Goal: Transaction & Acquisition: Purchase product/service

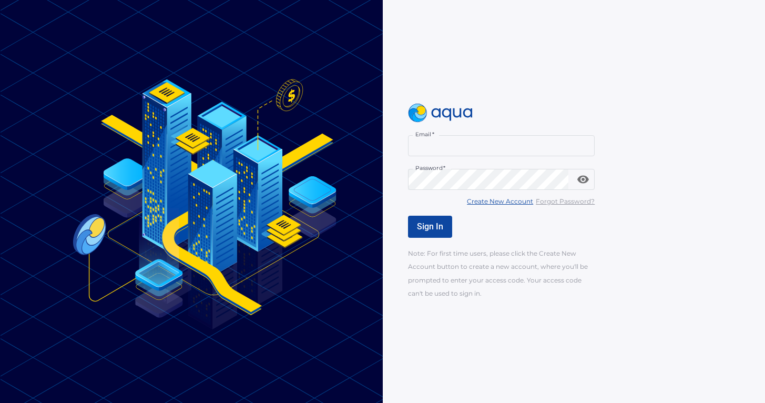
click at [449, 139] on input "Email   *" at bounding box center [501, 145] width 187 height 21
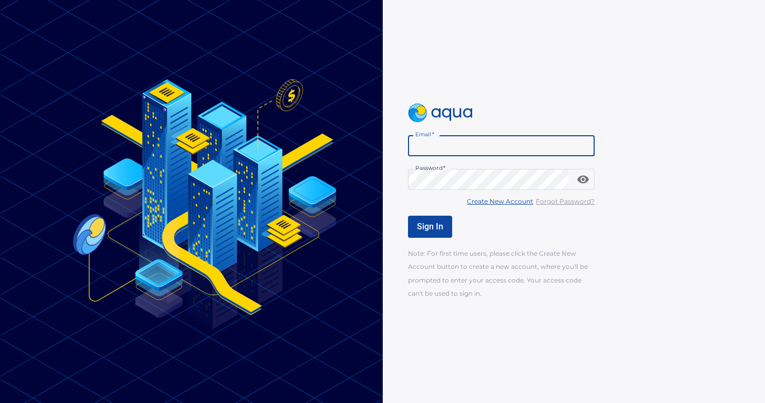
paste input "******"
type input "*"
click at [499, 203] on u "Create New Account" at bounding box center [500, 201] width 66 height 8
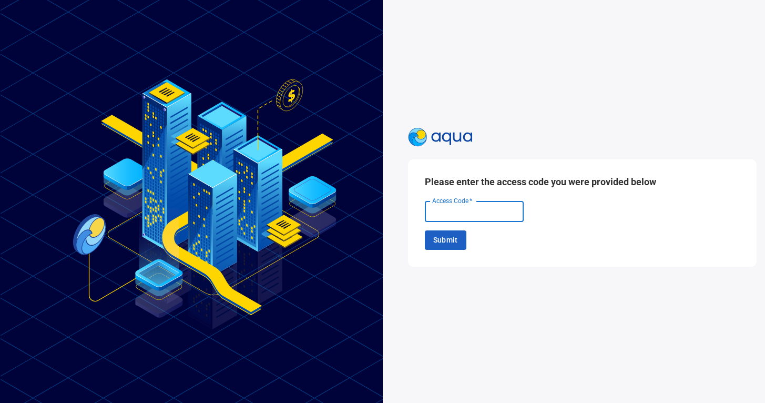
click at [483, 218] on input "Access Code   *" at bounding box center [474, 211] width 99 height 21
paste input "******"
type input "******"
click at [450, 245] on span "Submit" at bounding box center [445, 240] width 25 height 13
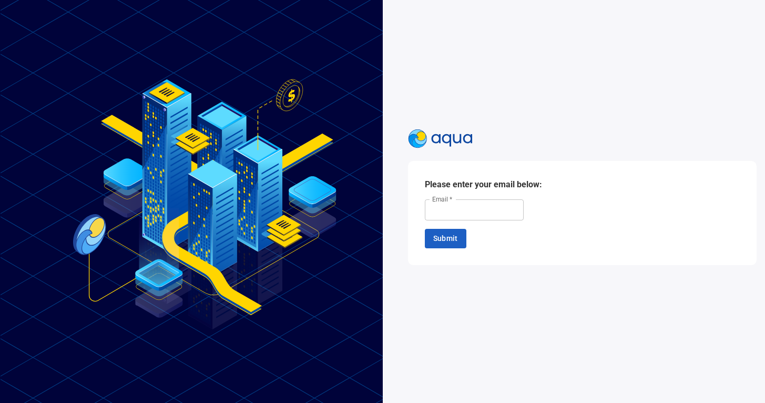
click at [484, 211] on input "Email   *" at bounding box center [474, 209] width 99 height 21
type input "**********"
click at [459, 235] on button "Submit" at bounding box center [446, 238] width 42 height 19
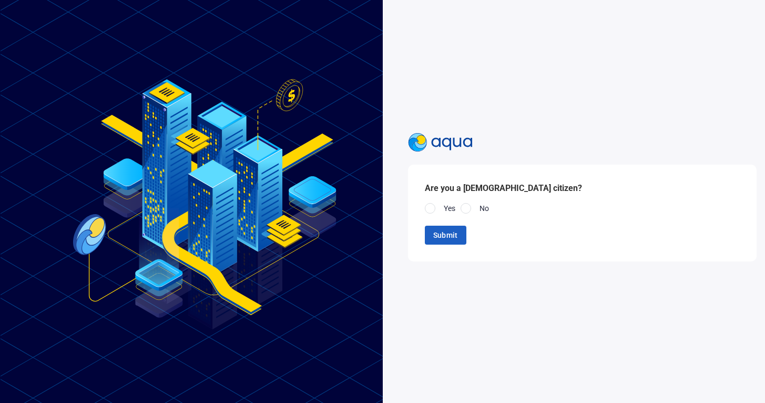
click at [464, 209] on div at bounding box center [466, 208] width 11 height 11
click at [452, 244] on button "Submit" at bounding box center [446, 235] width 42 height 19
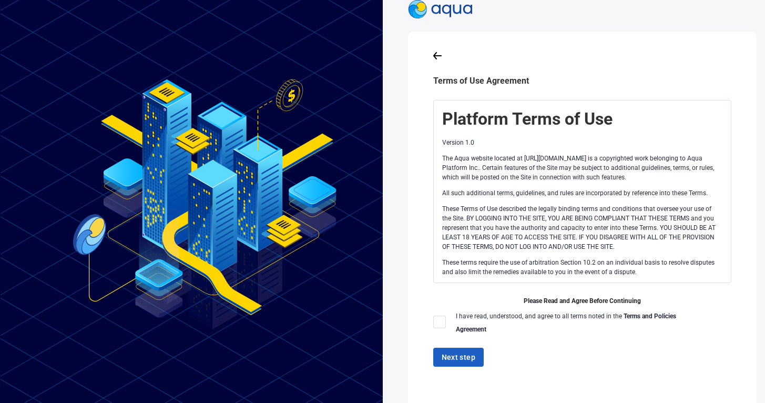
scroll to position [9, 0]
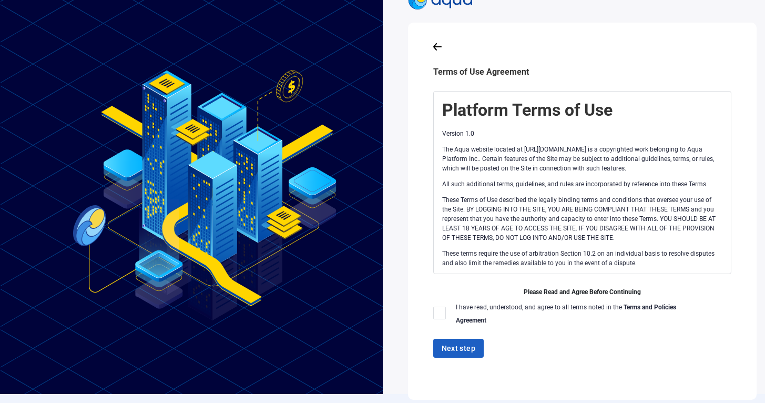
click at [437, 314] on div at bounding box center [439, 313] width 13 height 13
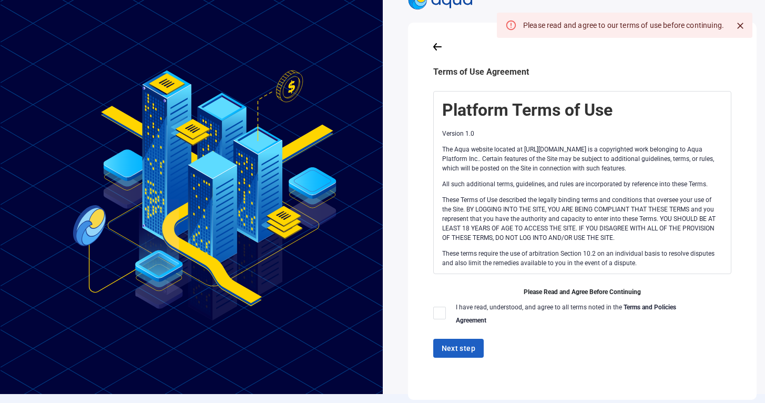
click at [437, 312] on div at bounding box center [439, 313] width 13 height 13
click at [439, 312] on div at bounding box center [439, 313] width 13 height 13
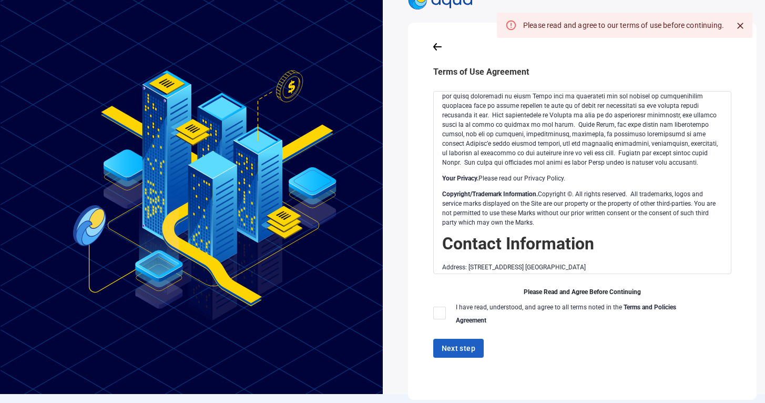
scroll to position [15, 0]
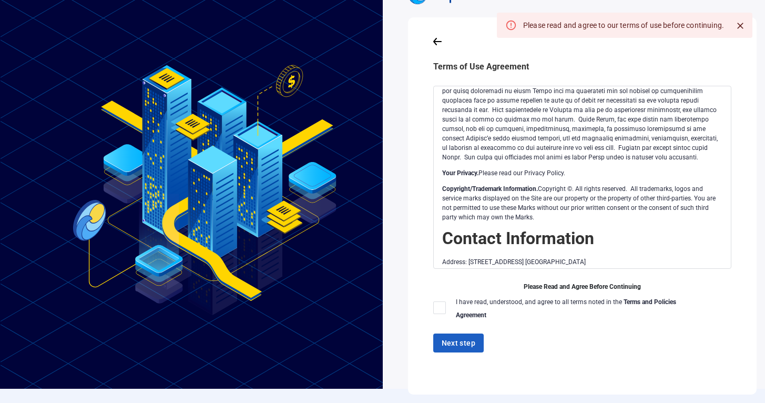
click at [438, 305] on div at bounding box center [439, 307] width 13 height 13
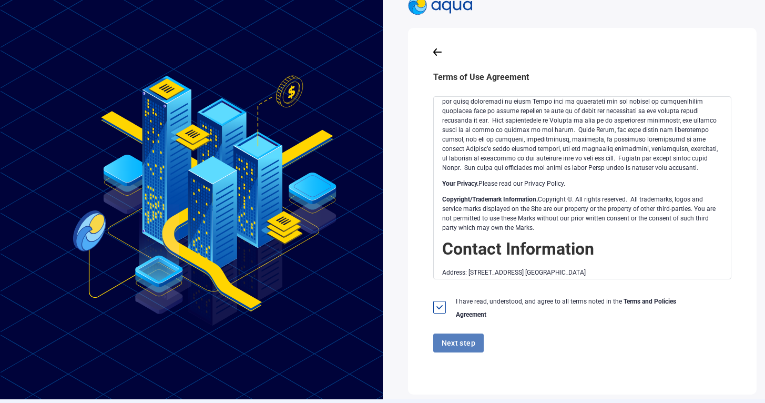
click at [447, 340] on span "Next step" at bounding box center [459, 343] width 34 height 13
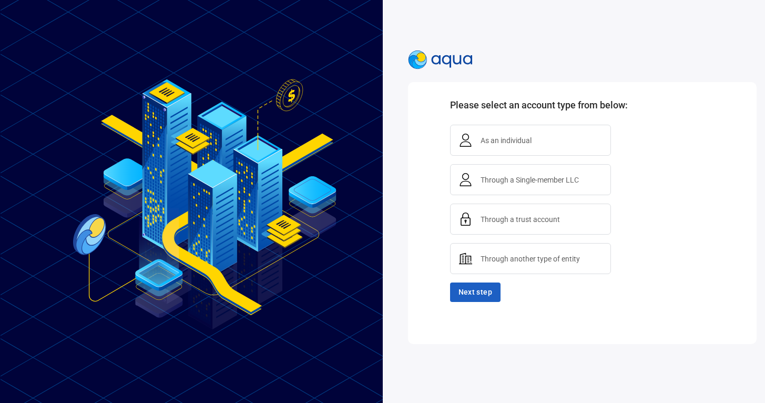
scroll to position [0, 0]
click at [512, 141] on span "As an individual" at bounding box center [506, 140] width 59 height 13
click at [486, 290] on span "Next step" at bounding box center [476, 292] width 34 height 13
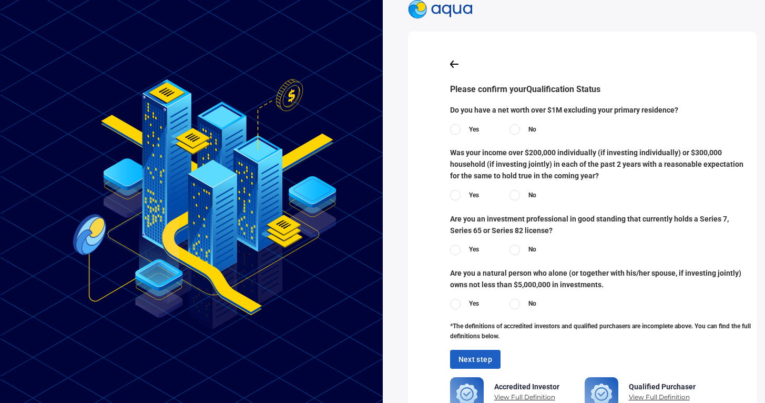
click at [465, 127] on label "Yes" at bounding box center [464, 129] width 29 height 11
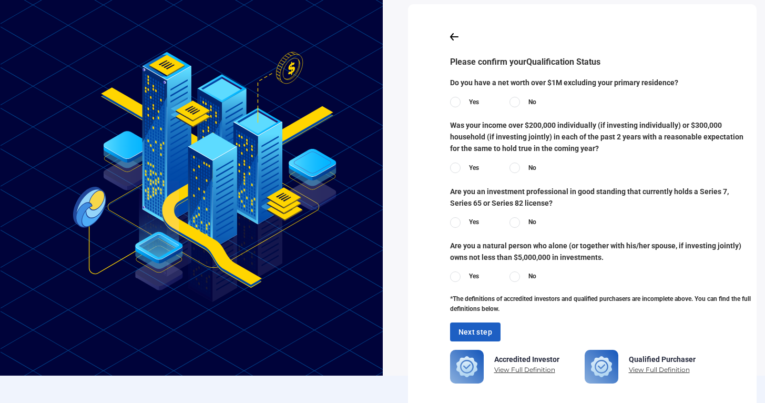
scroll to position [40, 0]
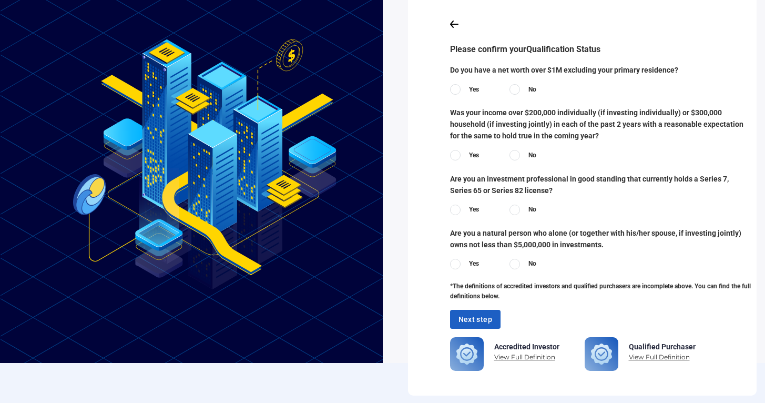
click at [464, 153] on label "Yes" at bounding box center [464, 155] width 29 height 11
click at [520, 209] on div at bounding box center [515, 210] width 11 height 11
click at [520, 261] on label "No" at bounding box center [523, 264] width 27 height 11
click at [480, 320] on span "Next step" at bounding box center [476, 319] width 34 height 13
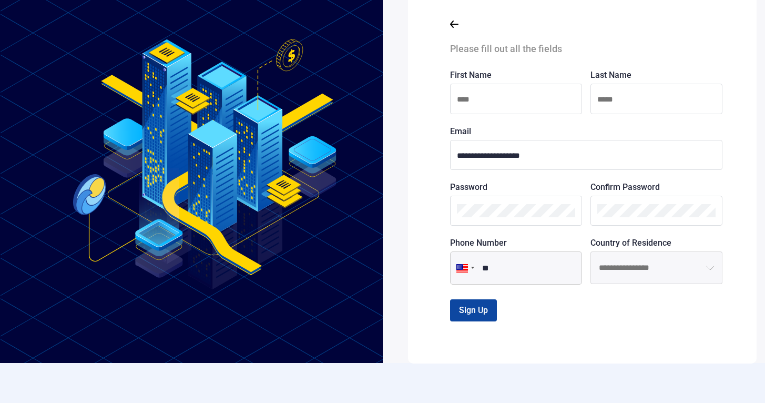
scroll to position [9, 0]
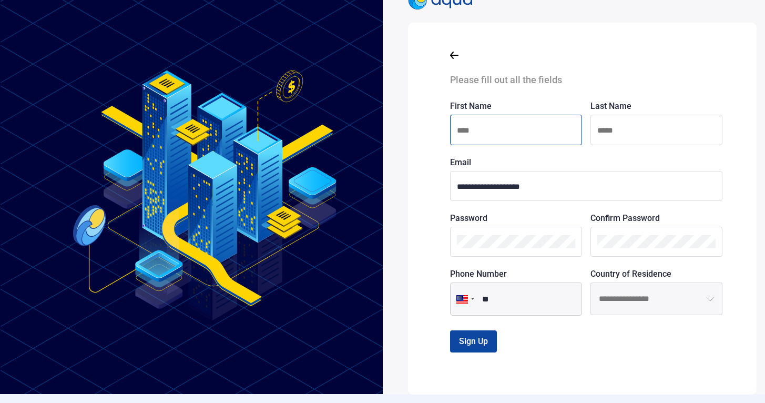
click at [519, 130] on input at bounding box center [516, 130] width 118 height 13
type input "******"
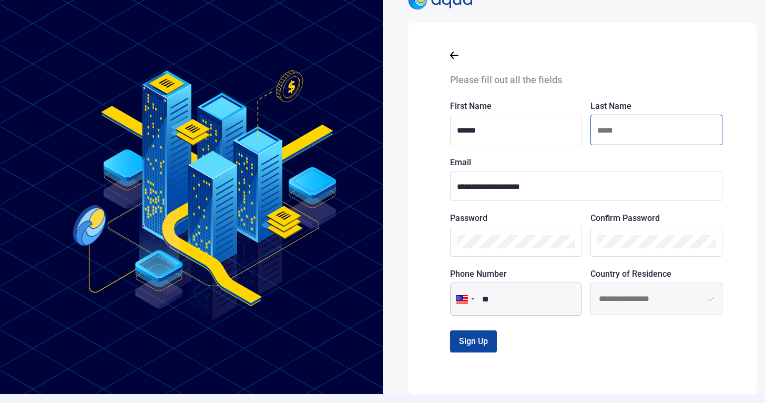
click at [628, 128] on input at bounding box center [657, 130] width 118 height 13
type input "**"
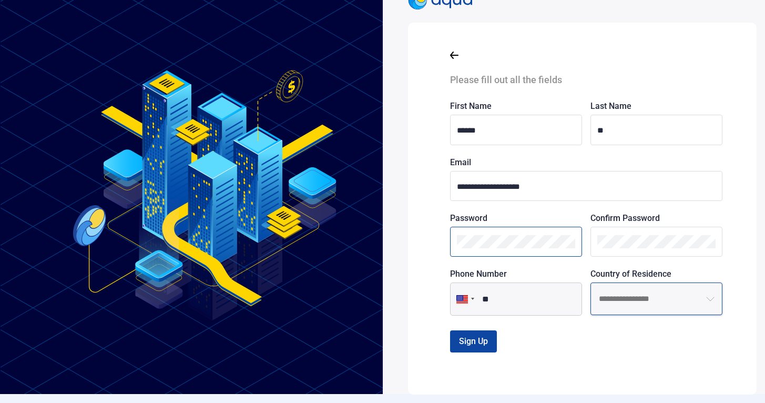
click at [637, 293] on input at bounding box center [657, 298] width 132 height 33
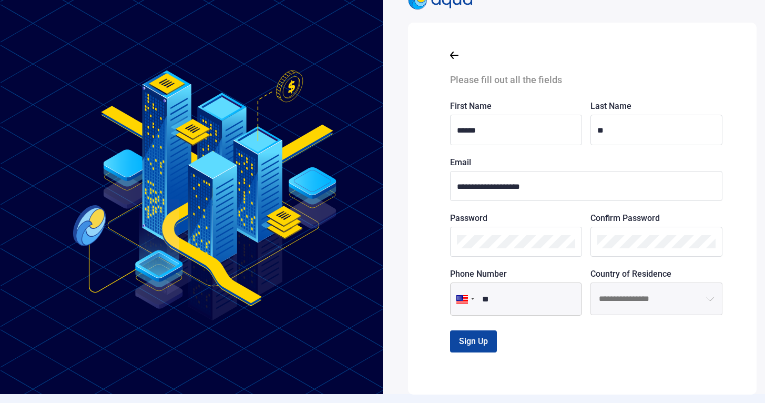
click at [704, 309] on button "open menu" at bounding box center [710, 298] width 25 height 33
click at [681, 322] on li "[GEOGRAPHIC_DATA]" at bounding box center [656, 326] width 131 height 22
type input "**********"
click at [542, 306] on input "**" at bounding box center [516, 298] width 132 height 33
type input "**********"
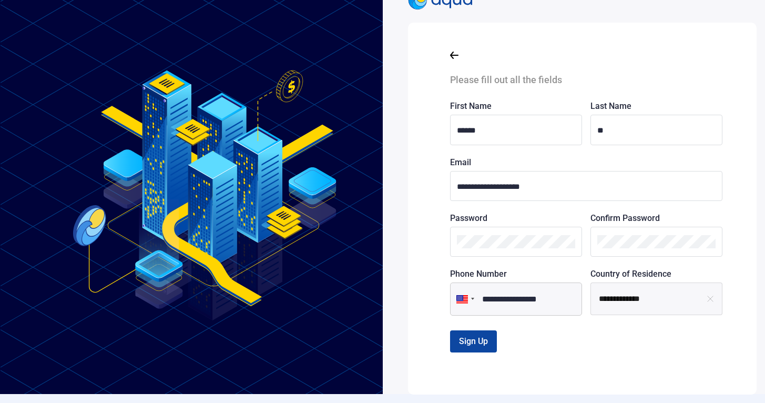
click at [524, 251] on div at bounding box center [516, 242] width 132 height 30
click at [491, 338] on button "Sign Up" at bounding box center [473, 341] width 47 height 22
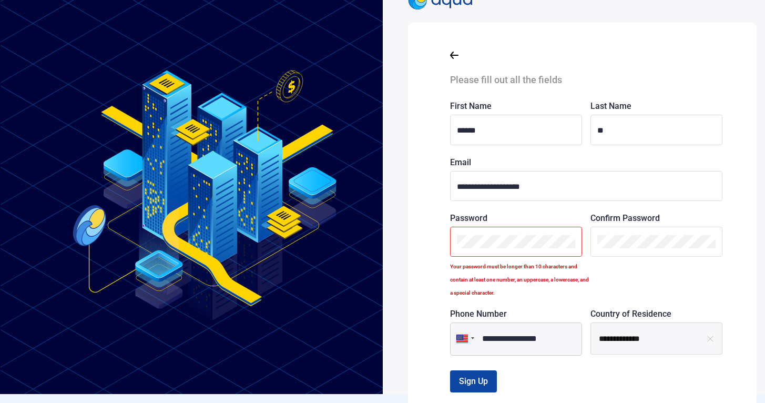
click at [399, 237] on div "**********" at bounding box center [574, 192] width 383 height 403
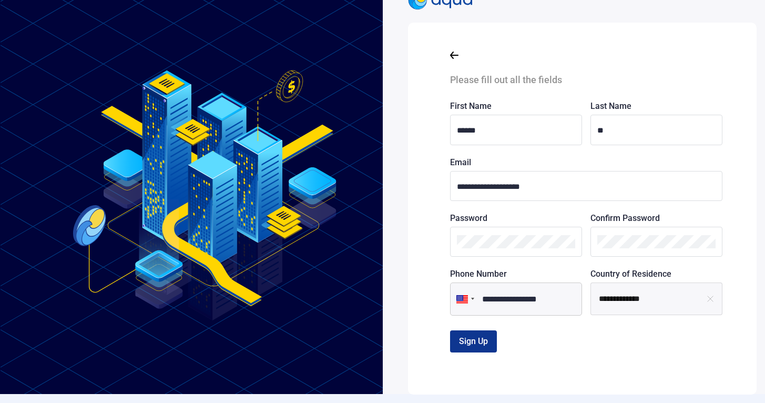
click at [478, 340] on span "Sign Up" at bounding box center [473, 341] width 29 height 10
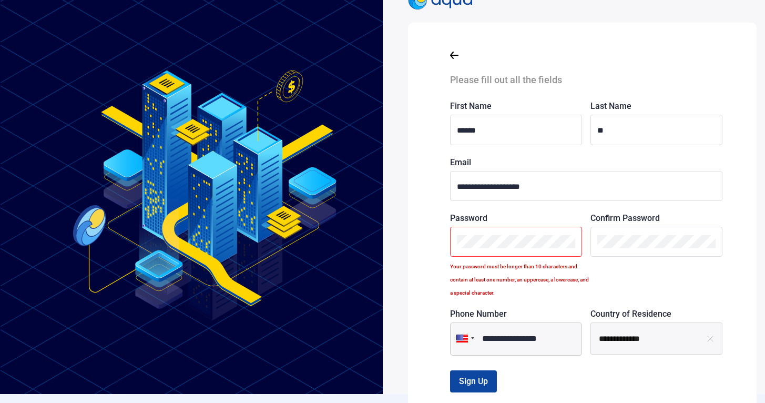
click at [357, 202] on div "**********" at bounding box center [382, 201] width 765 height 403
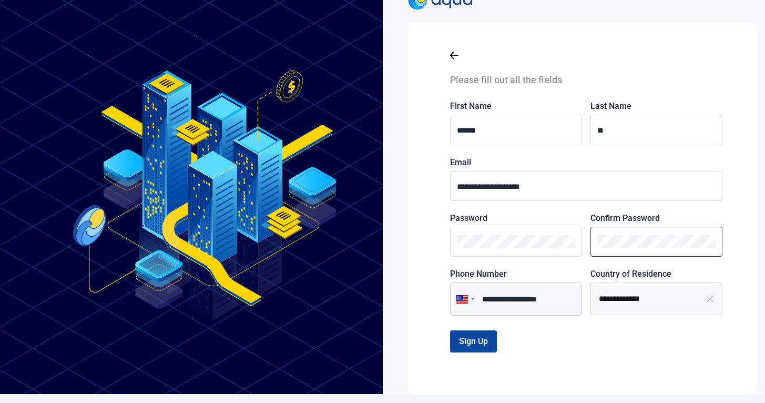
click at [488, 206] on div "**********" at bounding box center [590, 208] width 281 height 338
click at [492, 340] on button "Sign Up" at bounding box center [473, 341] width 47 height 22
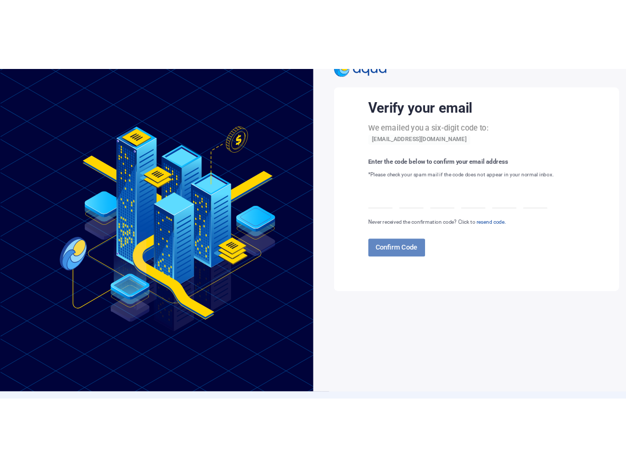
scroll to position [0, 0]
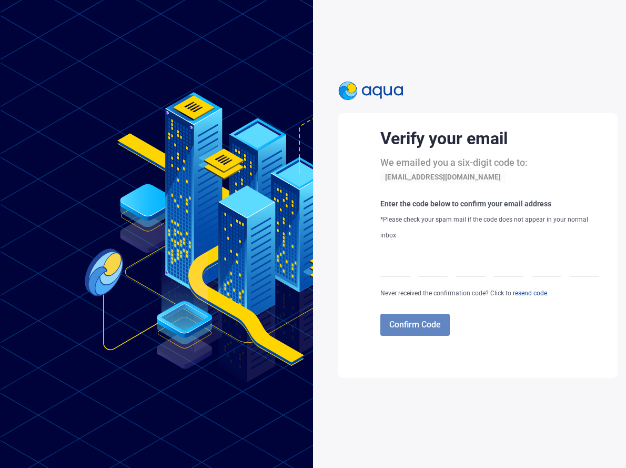
click at [381, 268] on div at bounding box center [394, 261] width 29 height 29
click at [391, 266] on div at bounding box center [394, 261] width 29 height 29
type input "*"
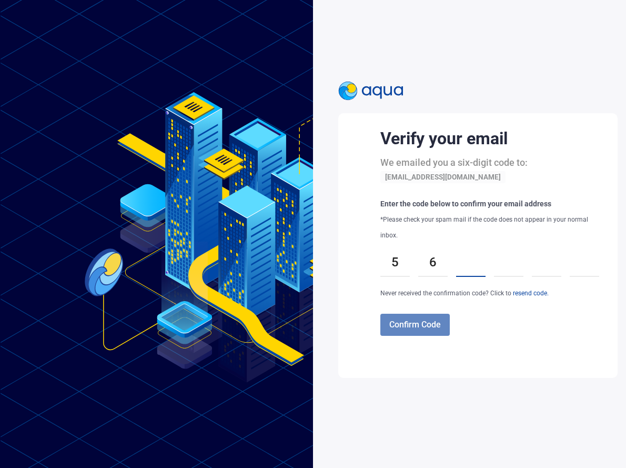
type input "*"
click at [505, 266] on div at bounding box center [508, 261] width 29 height 29
type input "*"
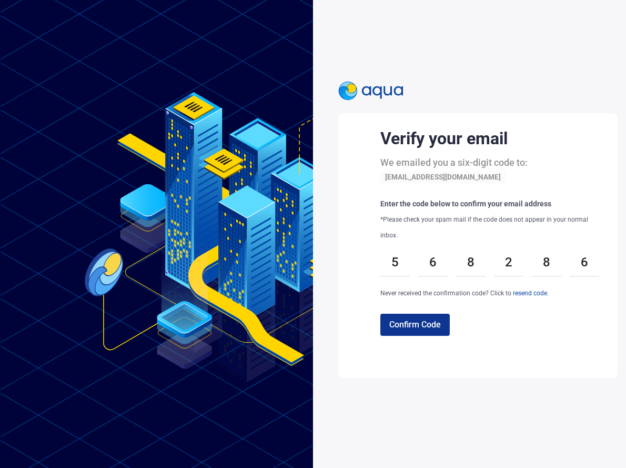
click at [404, 326] on span "Confirm Code" at bounding box center [415, 324] width 52 height 10
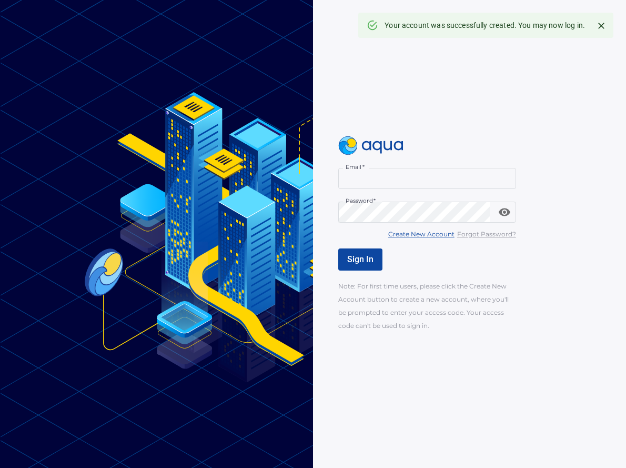
click at [387, 197] on div "Email   * Email * Password   * Password * Create New Account Forgot Password? S…" at bounding box center [490, 234] width 305 height 196
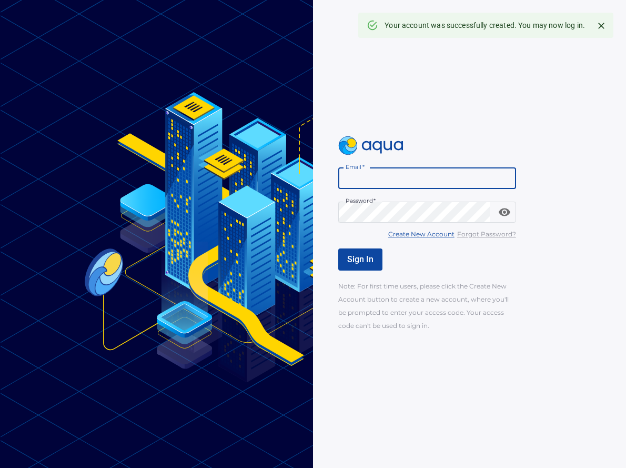
click at [390, 188] on input "Email   *" at bounding box center [427, 178] width 178 height 21
type input "**********"
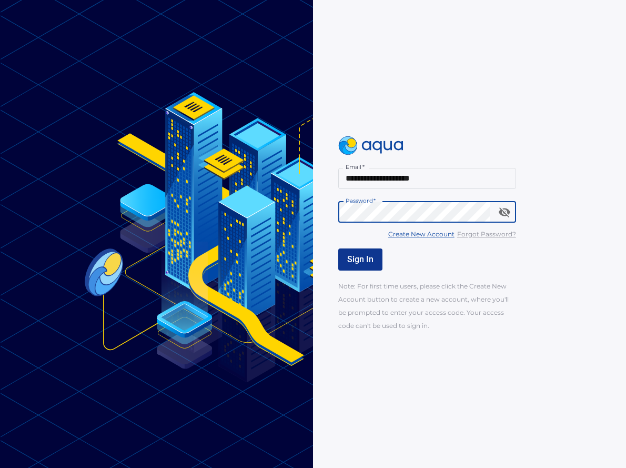
click at [359, 260] on span "Sign In" at bounding box center [360, 259] width 26 height 10
click at [358, 262] on span "Sign In" at bounding box center [360, 259] width 26 height 10
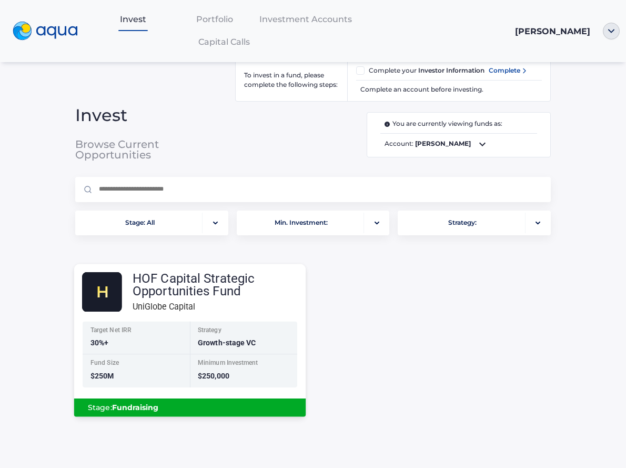
click at [239, 402] on div "Stage: Fundraising" at bounding box center [190, 407] width 215 height 18
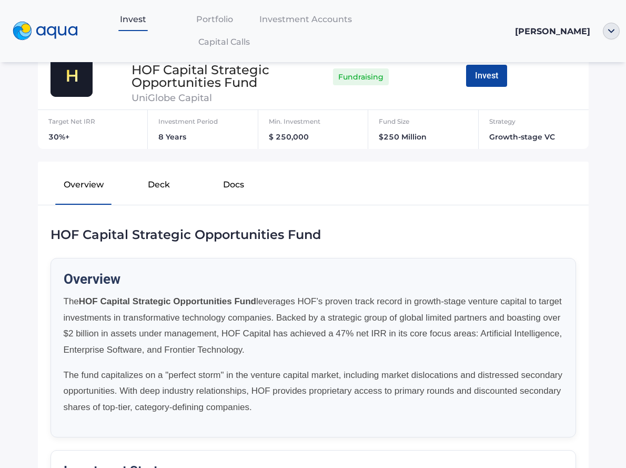
scroll to position [86, 0]
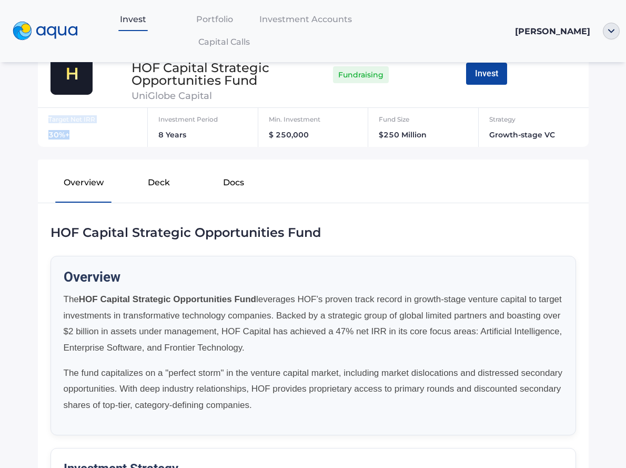
copy div "Target Net IRR 30%+"
drag, startPoint x: 86, startPoint y: 134, endPoint x: 43, endPoint y: 116, distance: 46.7
click at [43, 116] on div "Target Net IRR 30%+" at bounding box center [82, 127] width 85 height 31
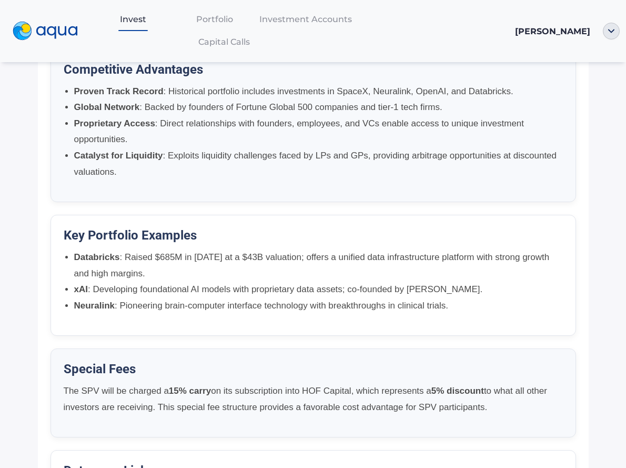
scroll to position [616, 0]
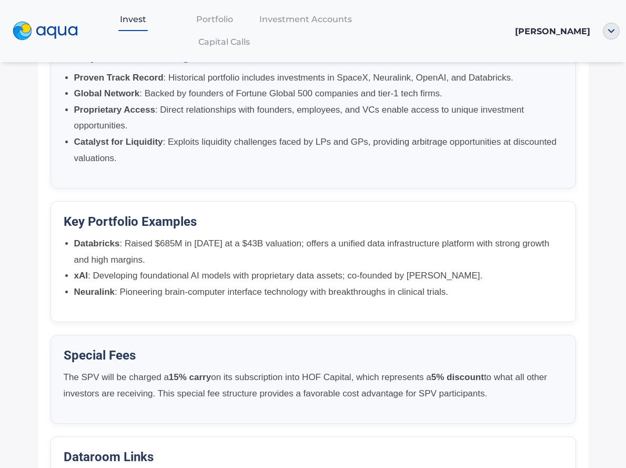
copy div "Target Net IRR 30%+"
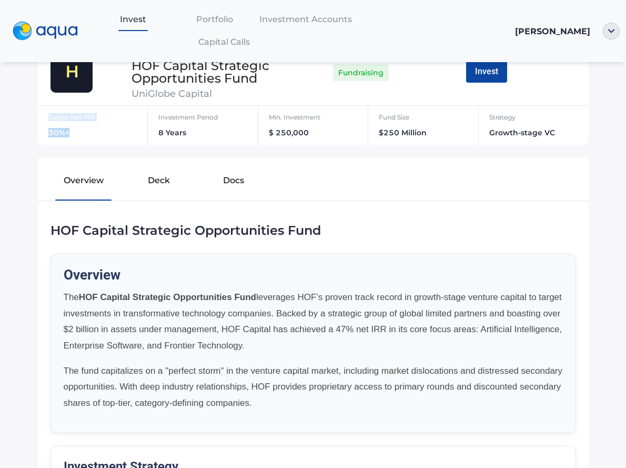
scroll to position [74, 0]
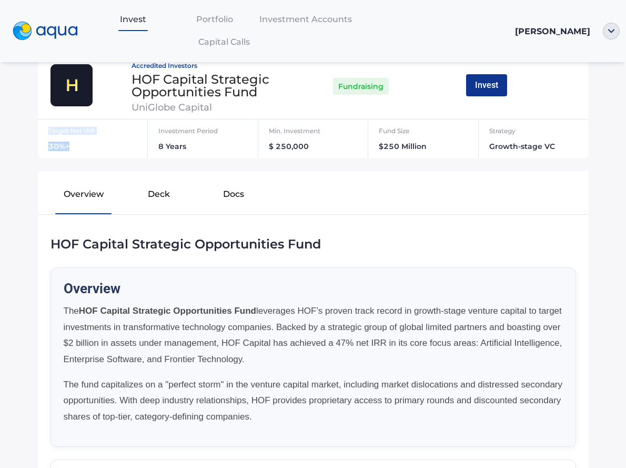
click at [497, 92] on button "Invest" at bounding box center [486, 85] width 41 height 22
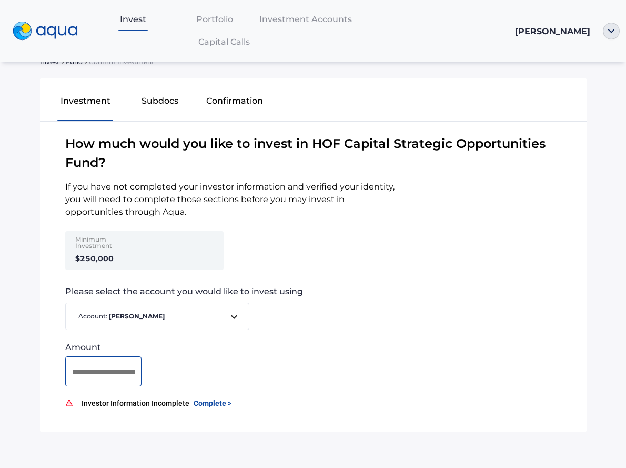
click at [108, 374] on input at bounding box center [103, 371] width 63 height 13
type input "********"
click at [281, 371] on div "Amount ********" at bounding box center [313, 364] width 547 height 44
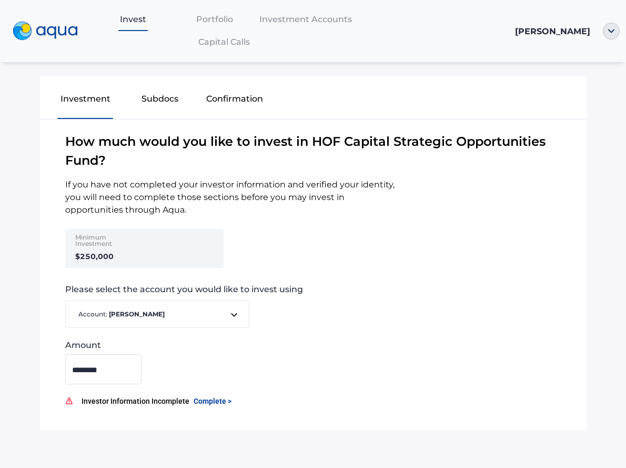
click at [375, 394] on div "How much would you like to invest in HOF Capital Strategic Opportunities Fund ?…" at bounding box center [313, 274] width 547 height 310
click at [233, 315] on icon at bounding box center [234, 314] width 6 height 4
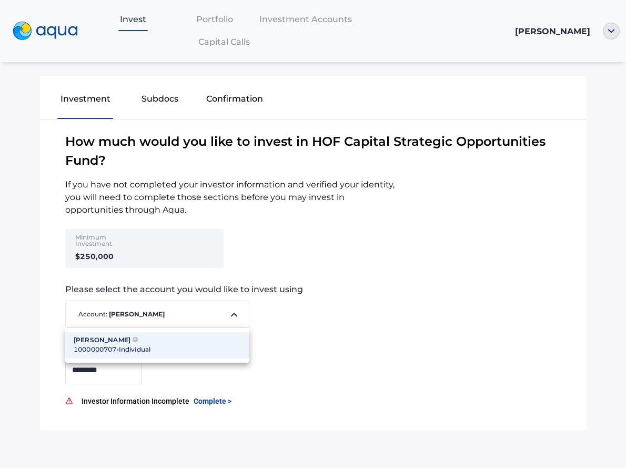
click at [320, 309] on div at bounding box center [313, 234] width 626 height 468
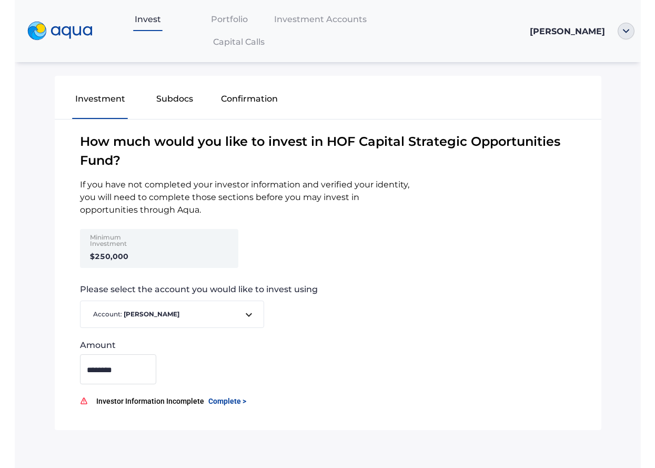
scroll to position [0, 0]
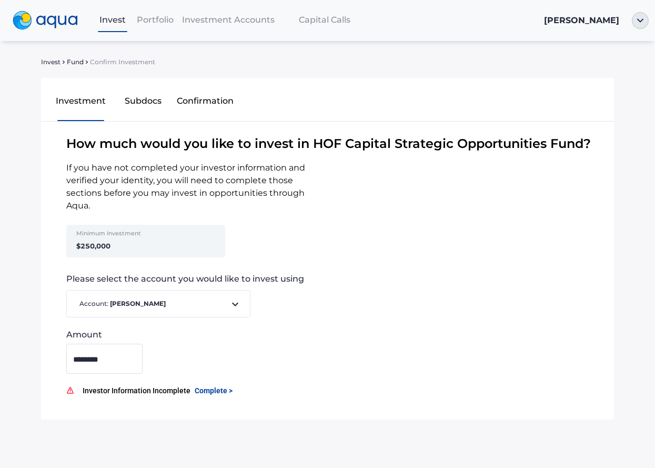
click at [153, 102] on button "Subdocs" at bounding box center [143, 103] width 62 height 34
click at [215, 100] on button "Confirmation" at bounding box center [205, 103] width 62 height 34
click at [160, 17] on span "Portfolio" at bounding box center [155, 20] width 37 height 10
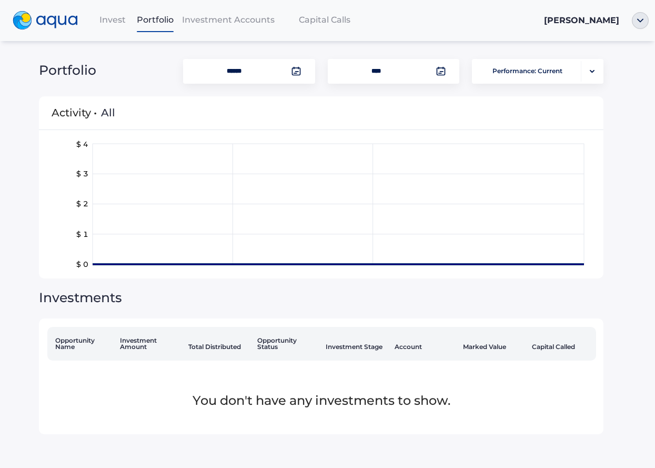
click at [229, 29] on div "Investment Accounts" at bounding box center [228, 20] width 101 height 22
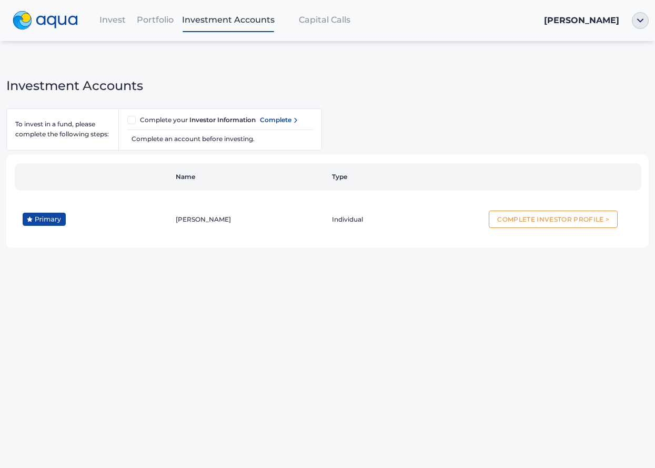
click at [328, 20] on span "Capital Calls" at bounding box center [325, 20] width 52 height 10
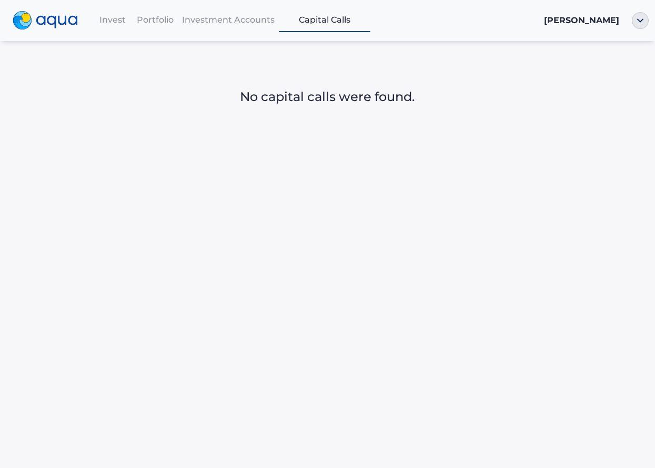
click at [123, 15] on span "Invest" at bounding box center [112, 20] width 26 height 10
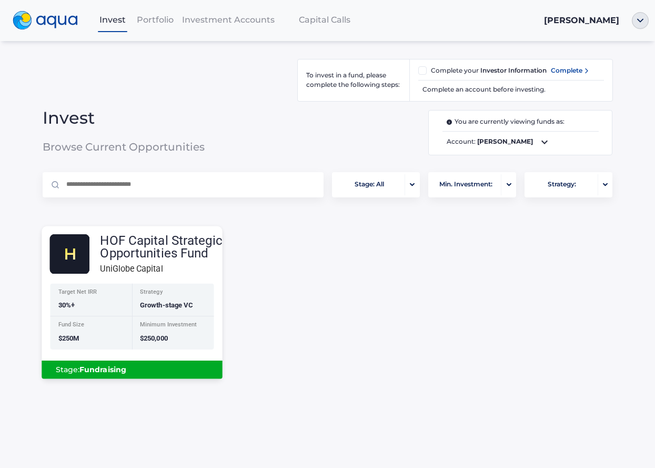
click at [115, 369] on b "Fundraising" at bounding box center [102, 369] width 47 height 9
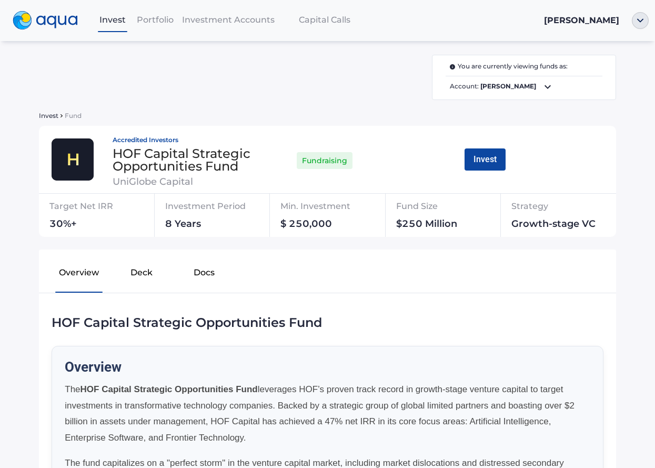
click at [146, 271] on button "Deck" at bounding box center [141, 275] width 63 height 34
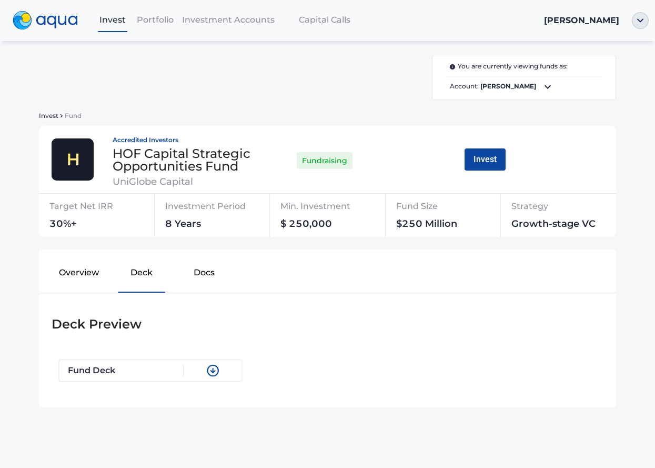
click at [199, 376] on div at bounding box center [213, 370] width 58 height 13
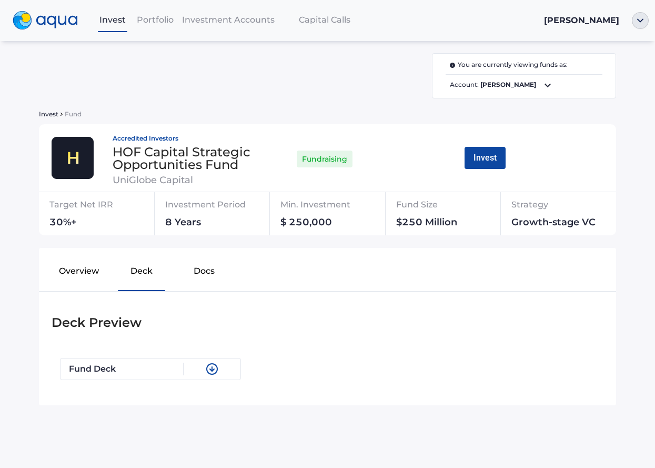
click at [199, 278] on button "Docs" at bounding box center [204, 273] width 63 height 34
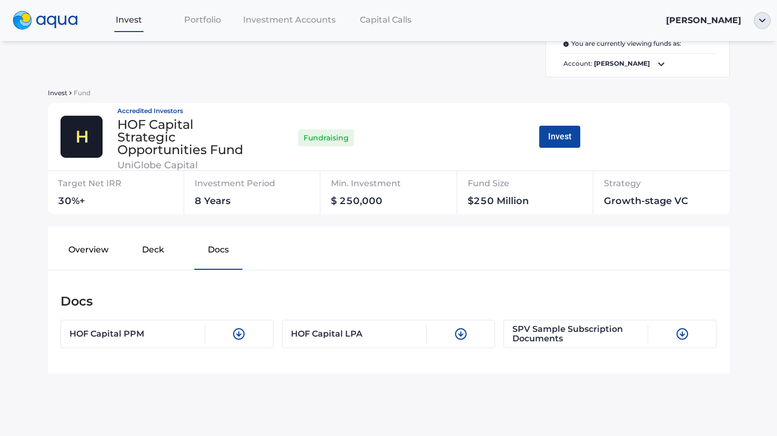
scroll to position [18, 0]
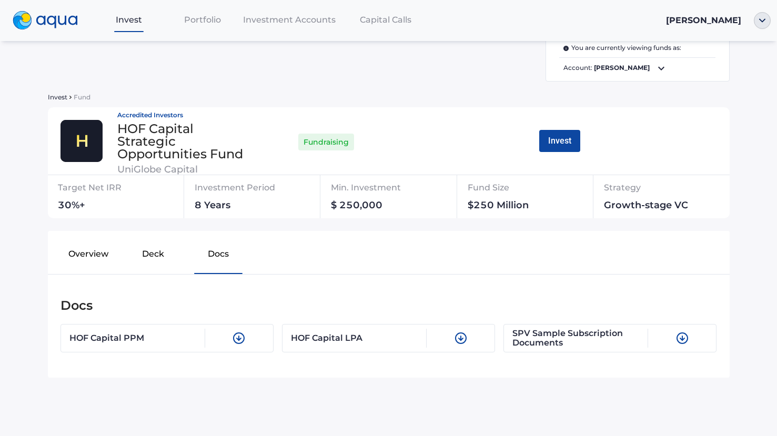
drag, startPoint x: 150, startPoint y: 249, endPoint x: 158, endPoint y: 247, distance: 8.3
click at [158, 247] on button "Deck" at bounding box center [153, 256] width 65 height 34
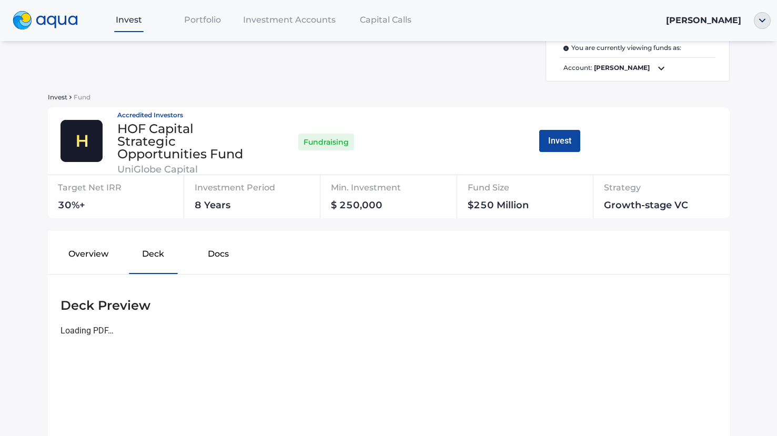
click at [86, 256] on button "Overview" at bounding box center [88, 256] width 65 height 34
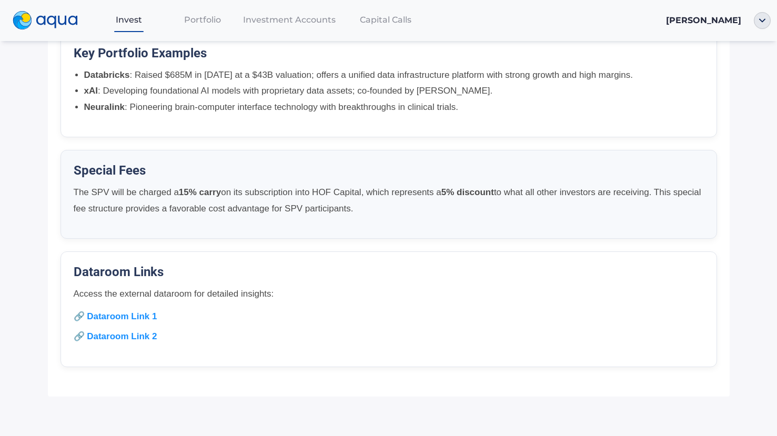
scroll to position [725, 0]
click at [107, 315] on link "🔗 Dataroom Link 1" at bounding box center [116, 315] width 84 height 10
click at [107, 344] on div "Dataroom Links Access the external dataroom for detailed insights: 🔗 Dataroom L…" at bounding box center [388, 308] width 657 height 116
click at [111, 335] on link "🔗 Dataroom Link 2" at bounding box center [116, 335] width 84 height 10
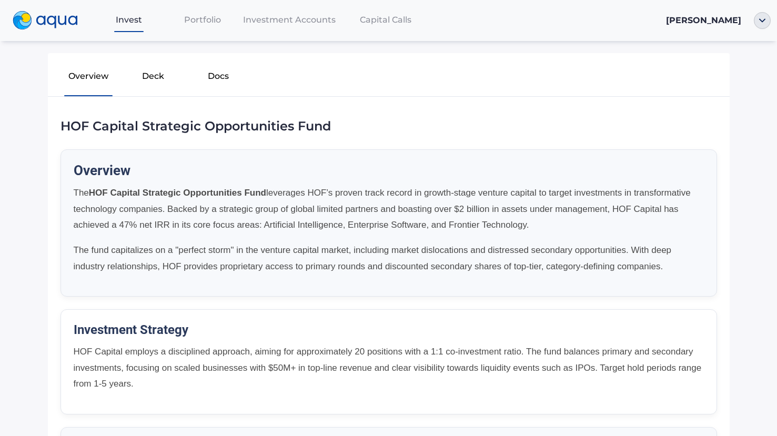
scroll to position [147, 0]
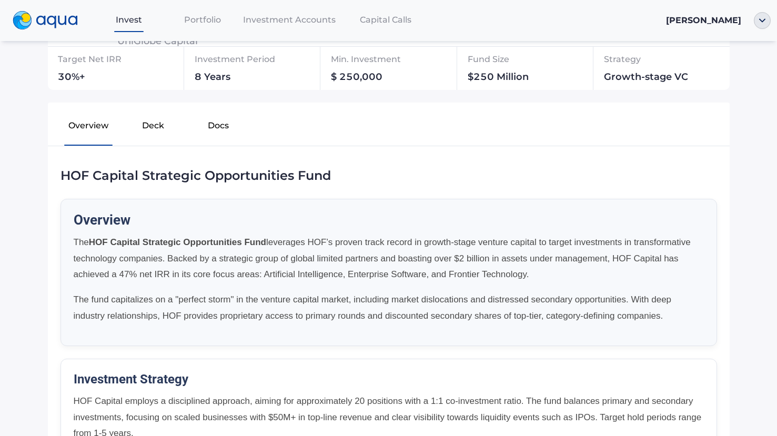
click at [158, 131] on button "Deck" at bounding box center [153, 128] width 65 height 34
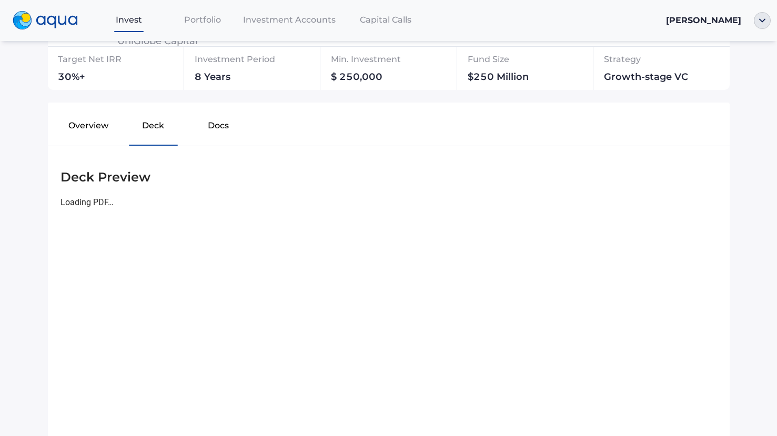
click at [224, 125] on button "Docs" at bounding box center [218, 128] width 65 height 34
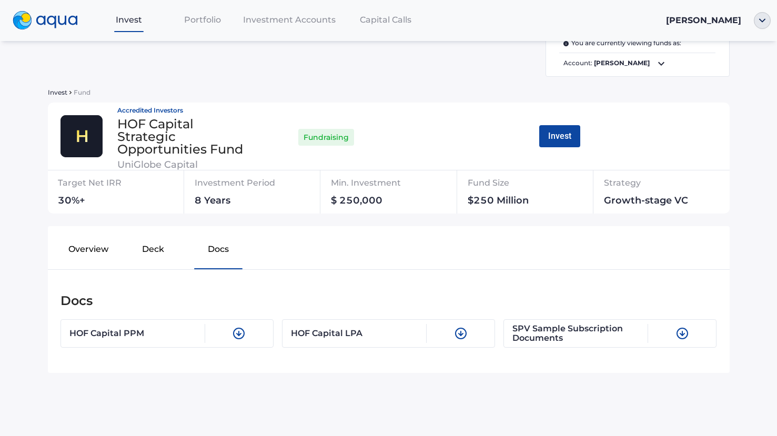
scroll to position [23, 0]
click at [147, 329] on div "HOF Capital PPM" at bounding box center [137, 333] width 138 height 19
click at [464, 336] on img at bounding box center [461, 334] width 13 height 13
click at [619, 335] on div "SPV Sample Subscription Documents" at bounding box center [580, 333] width 138 height 19
click at [130, 253] on button "Deck" at bounding box center [153, 252] width 65 height 34
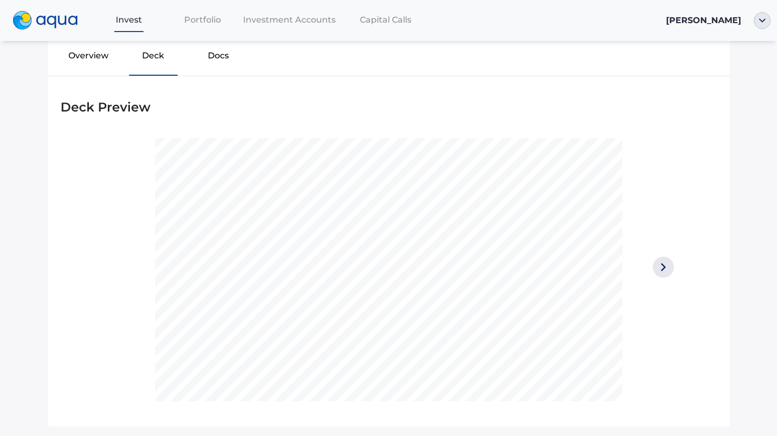
scroll to position [270, 0]
click at [662, 210] on img at bounding box center [663, 214] width 21 height 21
click at [662, 215] on img at bounding box center [663, 214] width 21 height 21
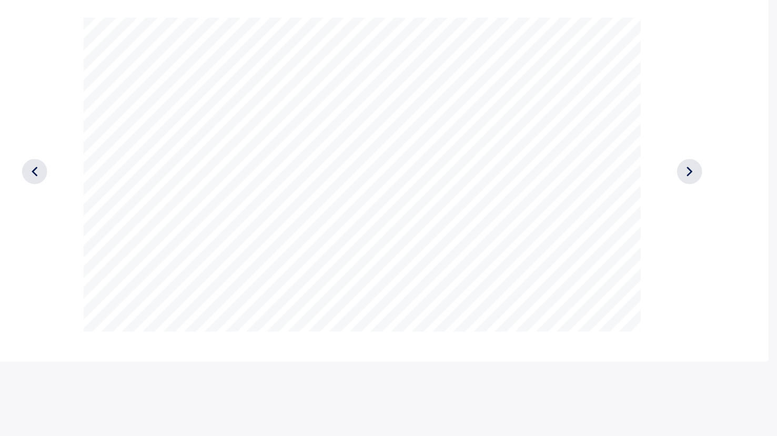
click at [316, 290] on span "Crusoe" at bounding box center [319, 292] width 21 height 6
click at [304, 239] on span "47% net IRR" at bounding box center [313, 240] width 36 height 6
click at [314, 292] on span "Crusoe" at bounding box center [319, 292] width 21 height 6
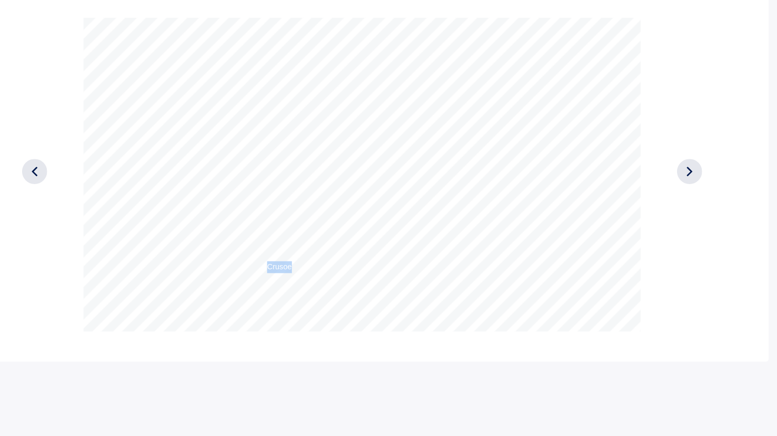
copy span "Crusoe"
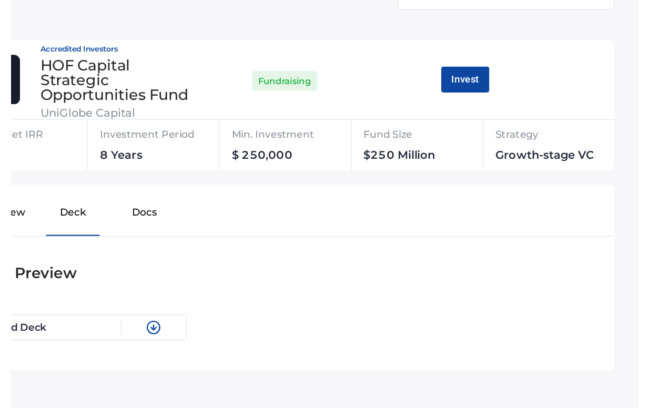
scroll to position [0, 0]
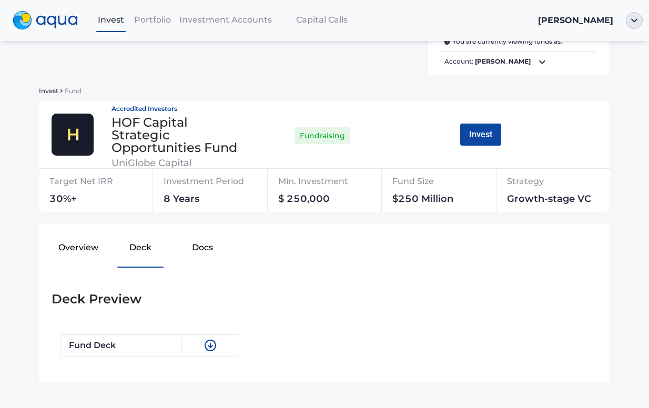
click at [95, 253] on button "Overview" at bounding box center [78, 250] width 62 height 34
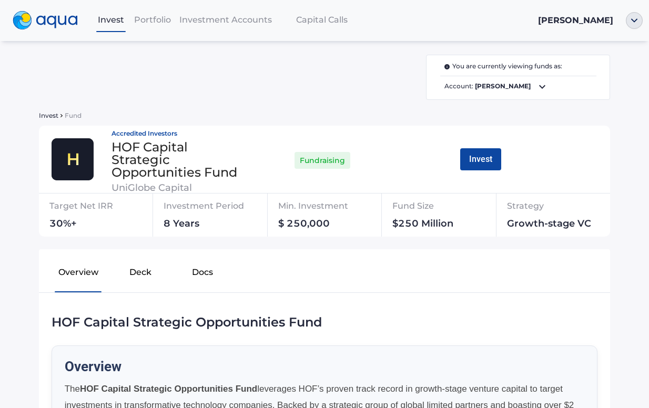
click at [142, 274] on button "Deck" at bounding box center [140, 275] width 62 height 34
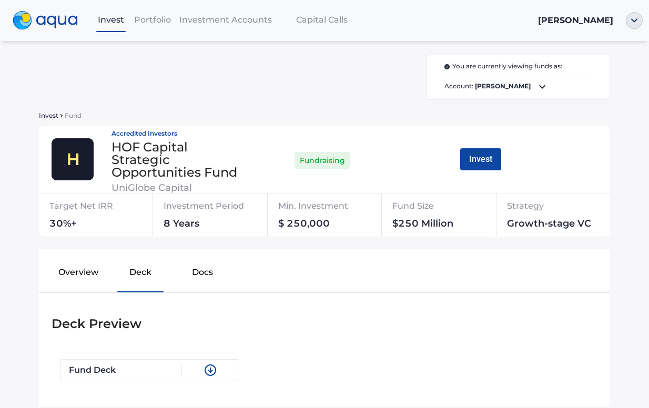
click at [199, 276] on button "Docs" at bounding box center [202, 275] width 62 height 34
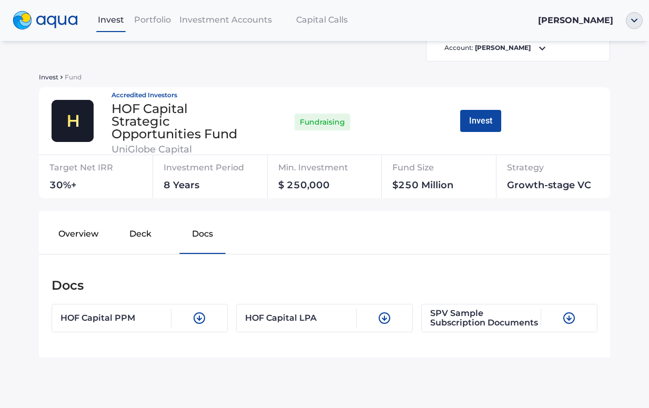
scroll to position [51, 0]
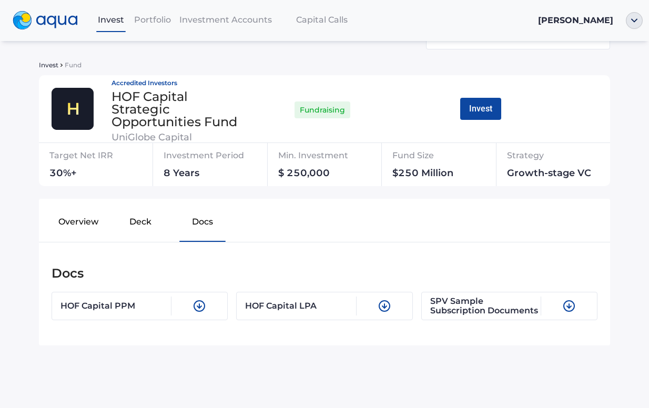
click at [149, 225] on button "Deck" at bounding box center [140, 224] width 62 height 34
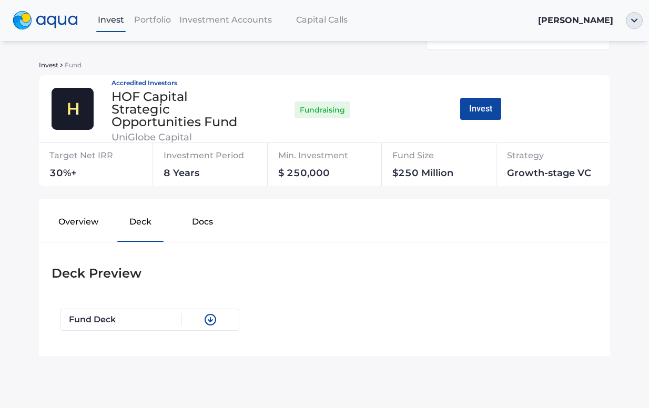
click at [91, 225] on button "Overview" at bounding box center [78, 224] width 62 height 34
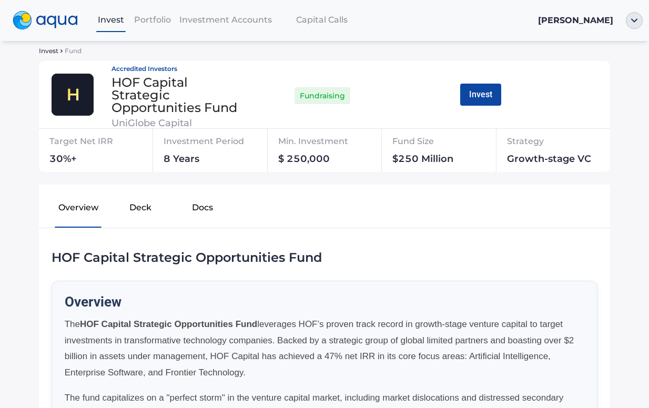
click at [148, 205] on button "Deck" at bounding box center [140, 210] width 62 height 34
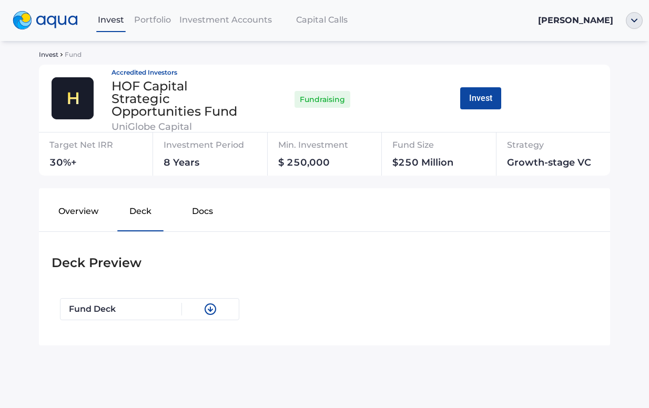
click at [69, 223] on button "Overview" at bounding box center [78, 214] width 62 height 34
